Goal: Task Accomplishment & Management: Use online tool/utility

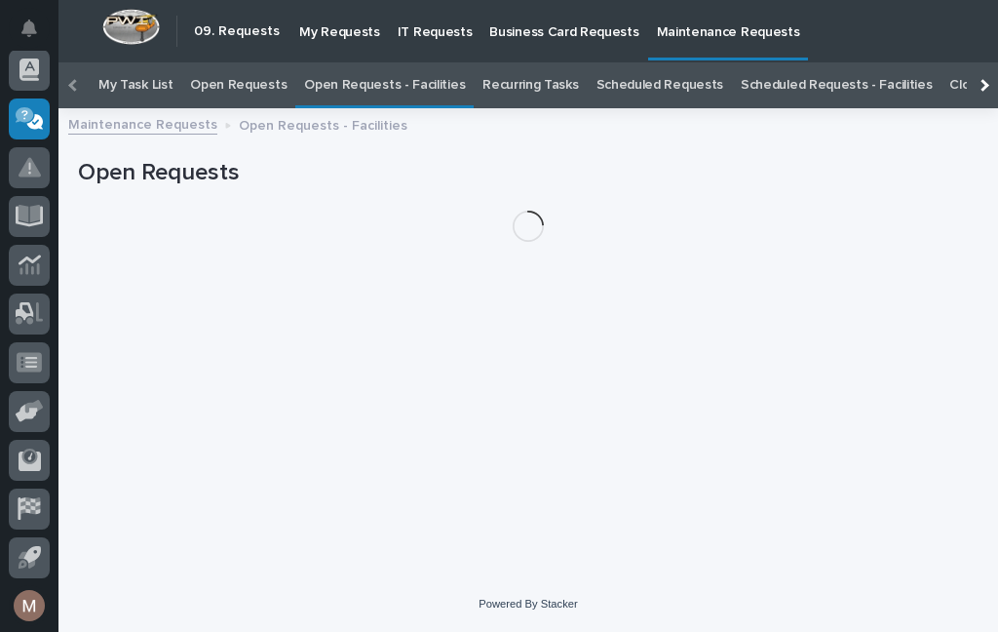
scroll to position [62, 0]
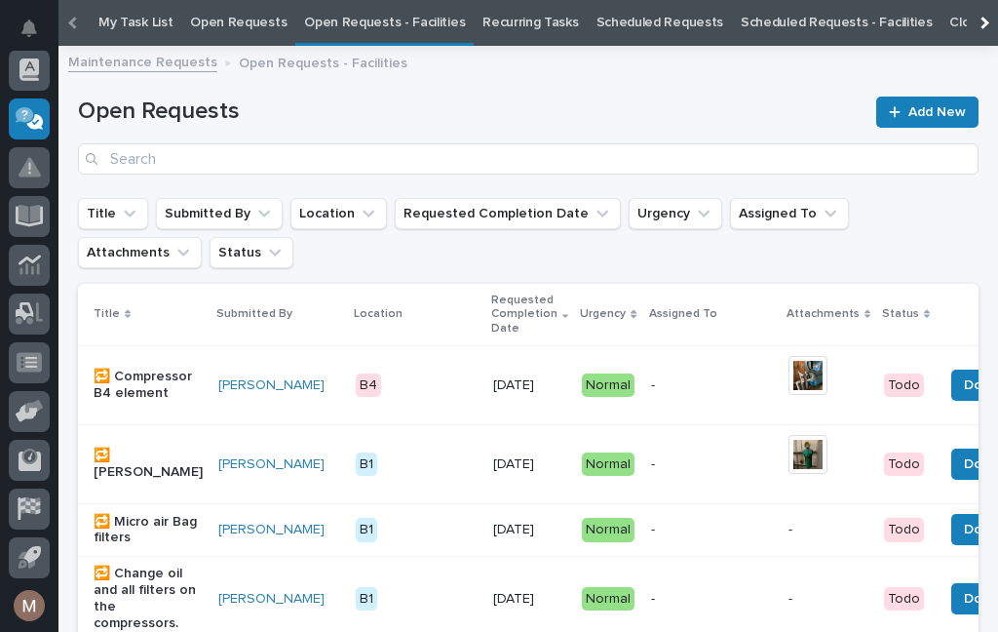
click at [376, 30] on link "Open Requests - Facilities" at bounding box center [384, 23] width 161 height 46
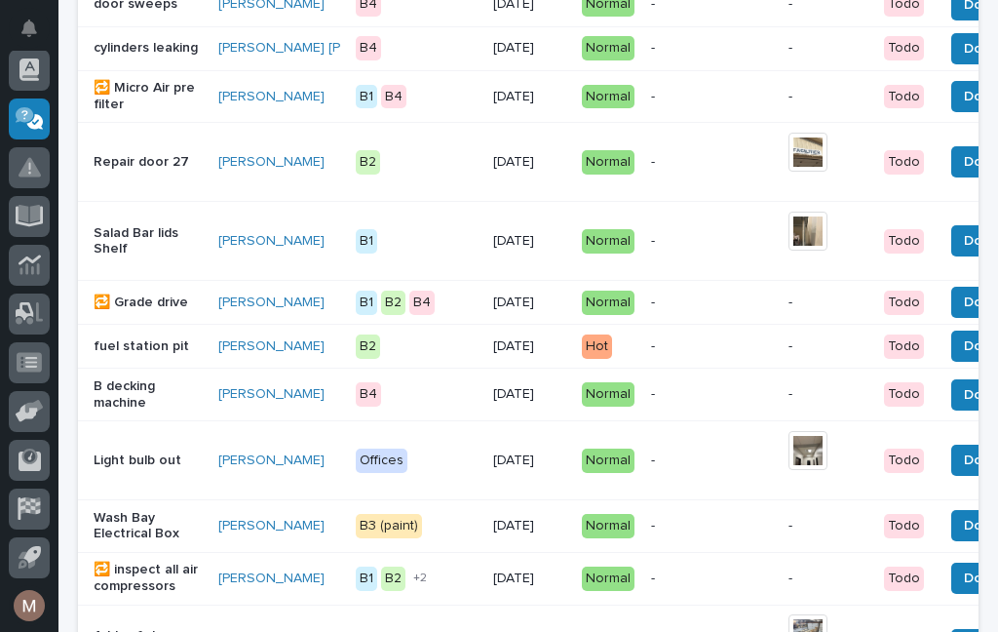
scroll to position [927, 0]
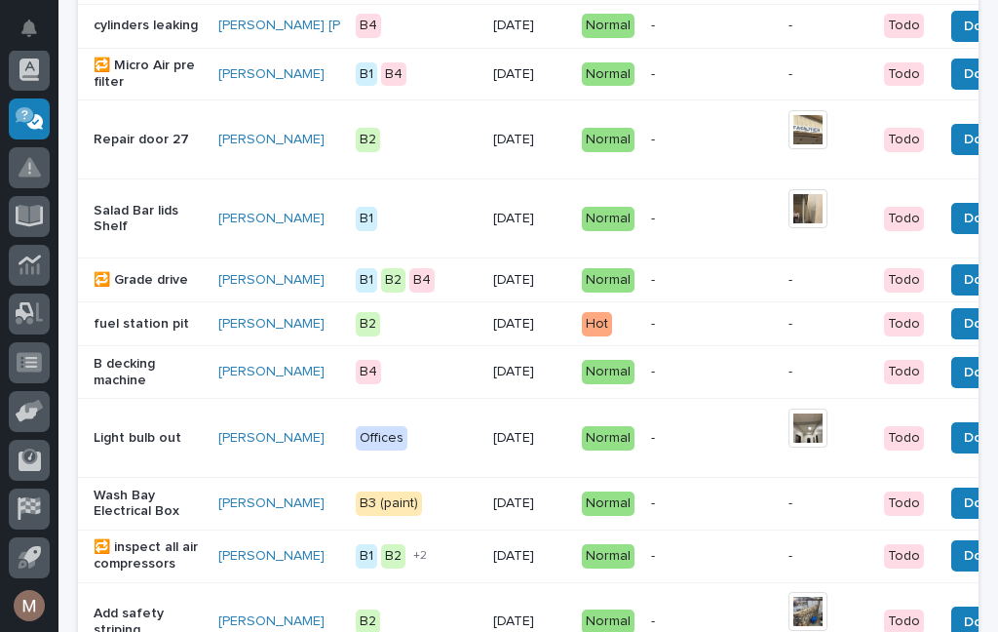
click at [964, 384] on span "Done" at bounding box center [981, 372] width 35 height 23
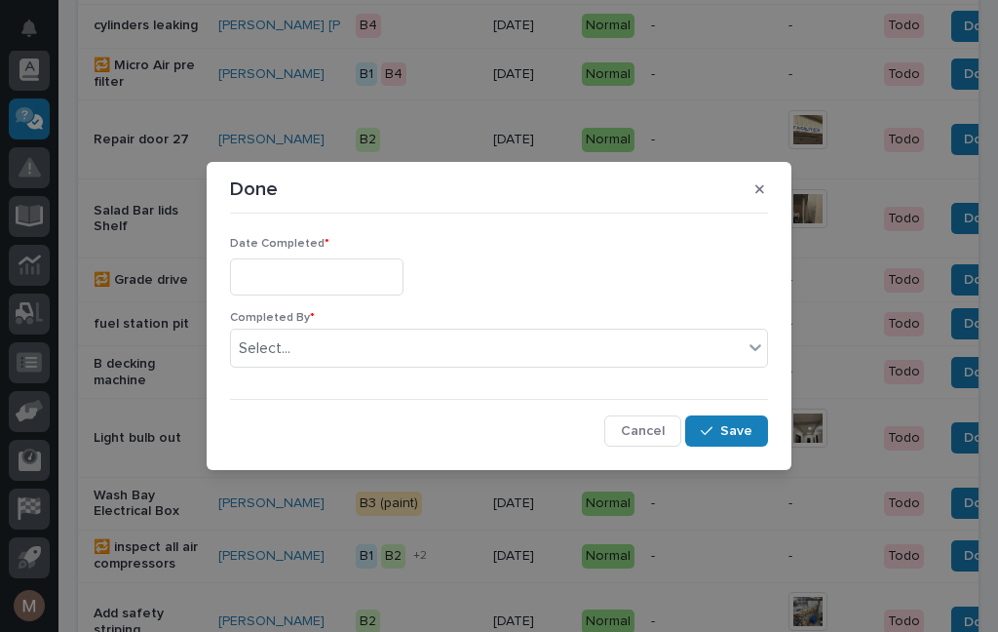
click at [311, 287] on input "text" at bounding box center [317, 276] width 174 height 36
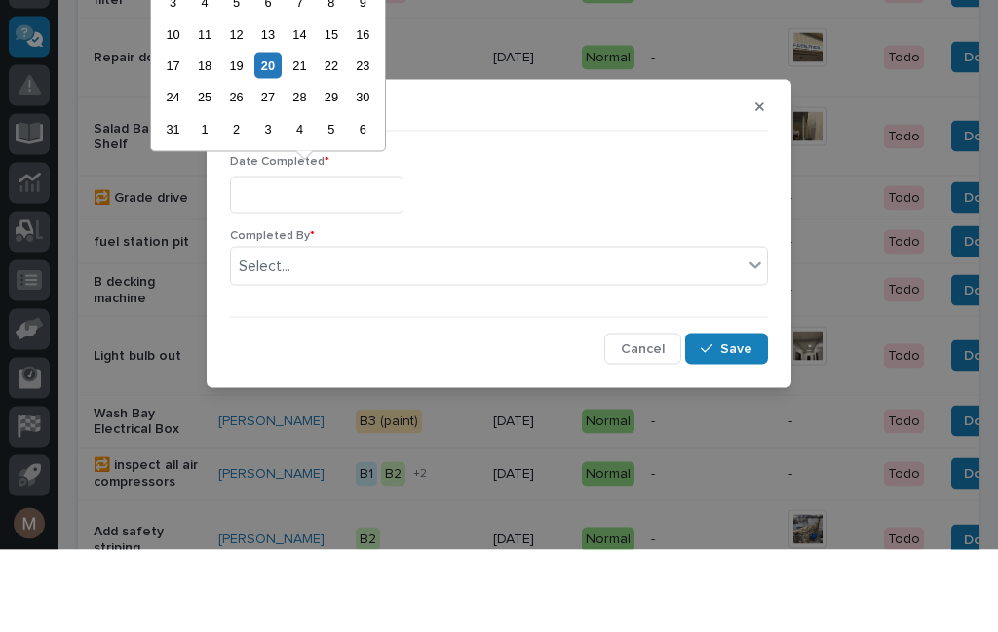
click at [272, 135] on div "20" at bounding box center [267, 148] width 26 height 26
type input "**********"
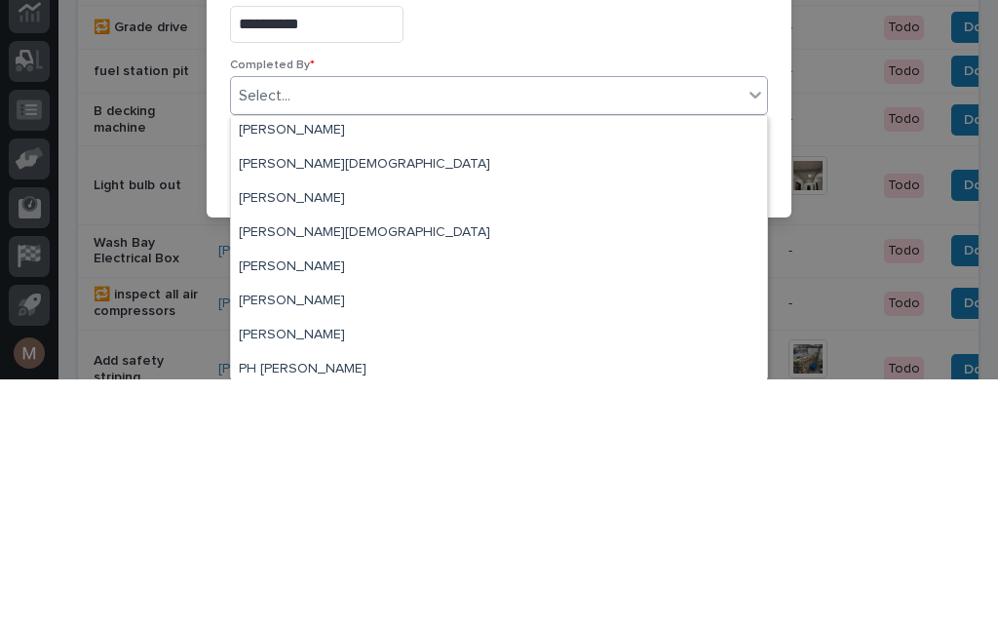
scroll to position [71, 0]
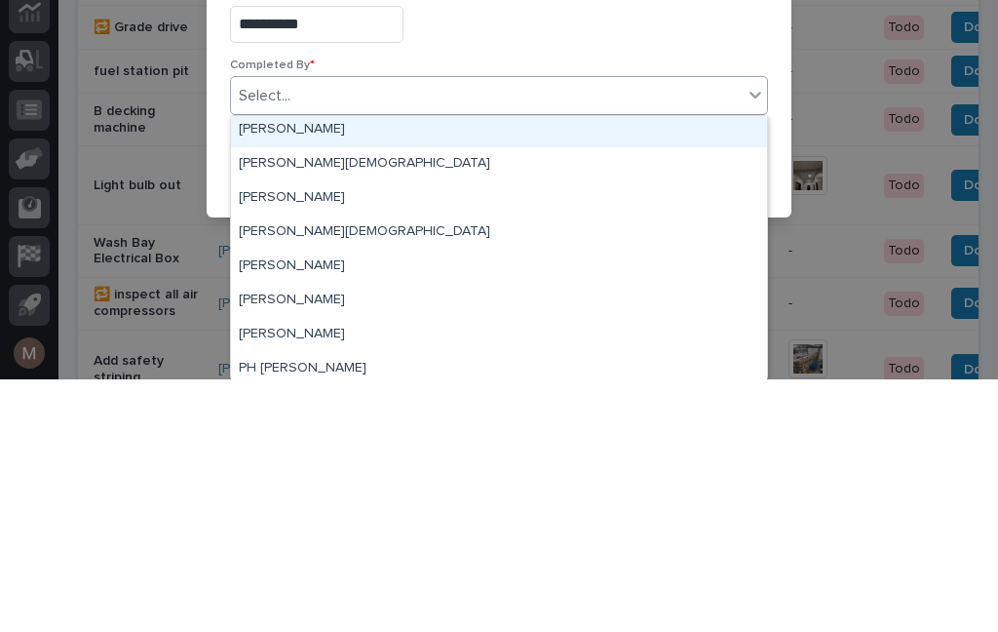
click at [287, 366] on div "[PERSON_NAME]" at bounding box center [499, 383] width 536 height 34
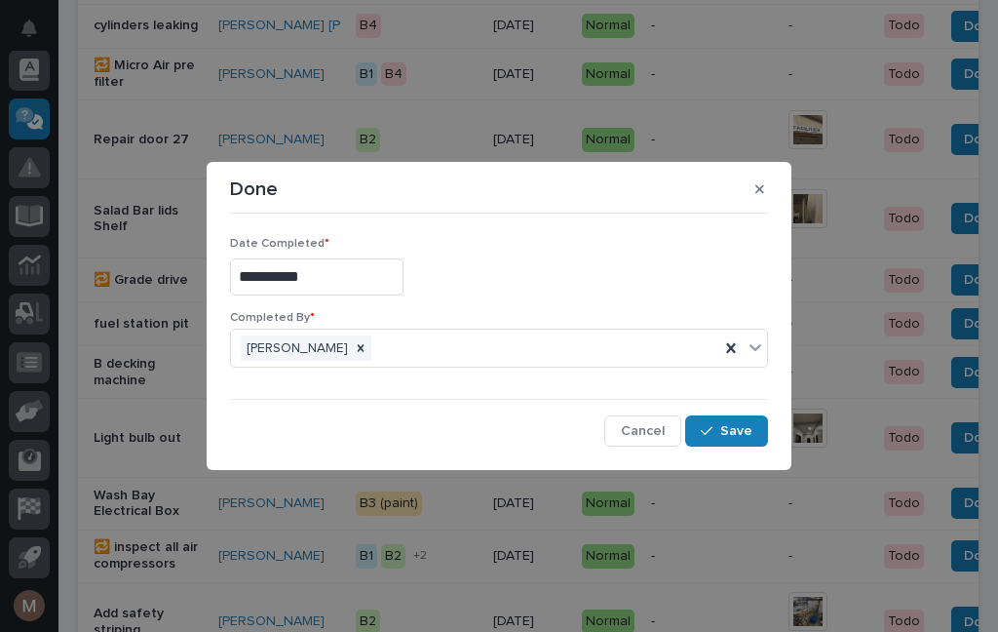
click at [756, 433] on button "Save" at bounding box center [726, 430] width 83 height 31
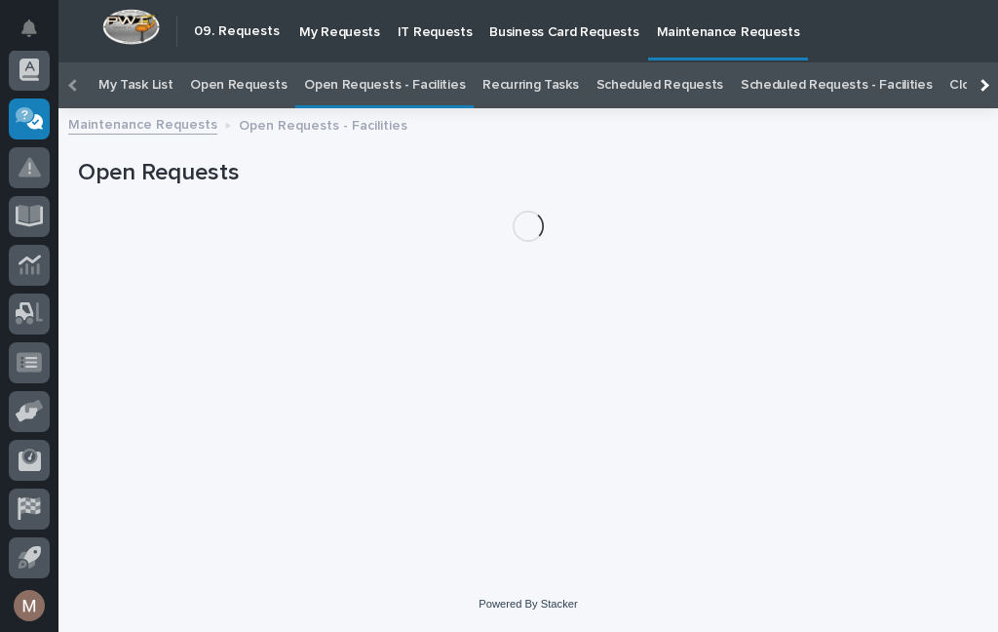
scroll to position [62, 0]
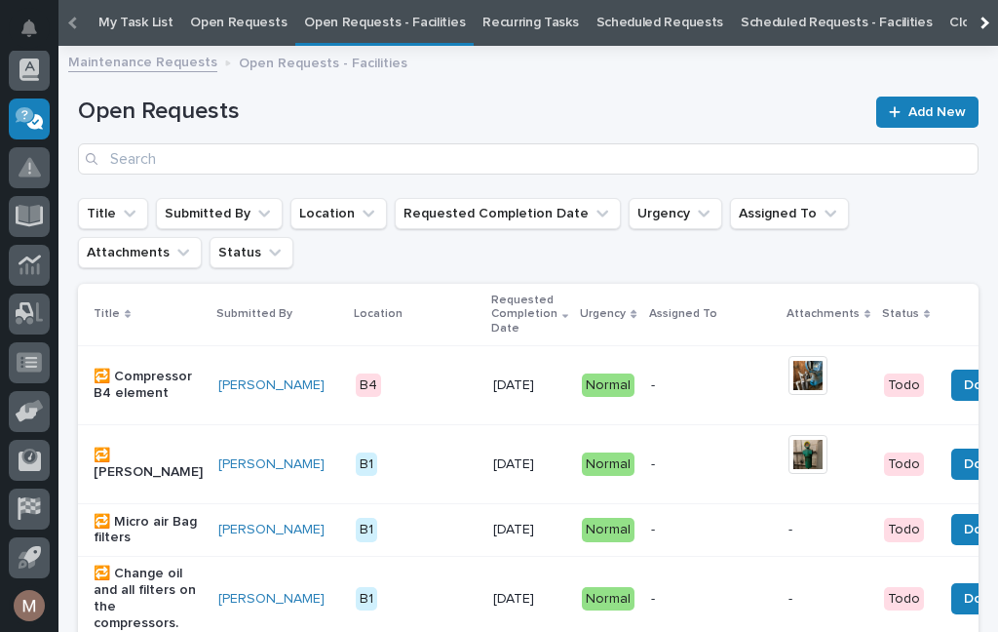
click at [394, 38] on link "Open Requests - Facilities" at bounding box center [384, 23] width 161 height 46
